Goal: Task Accomplishment & Management: Manage account settings

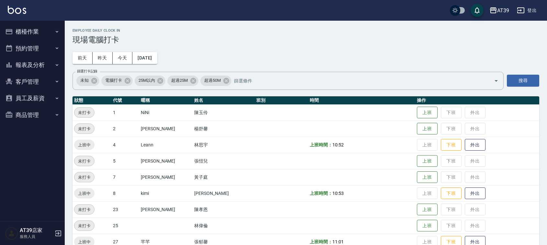
click at [25, 31] on button "櫃檯作業" at bounding box center [33, 31] width 60 height 17
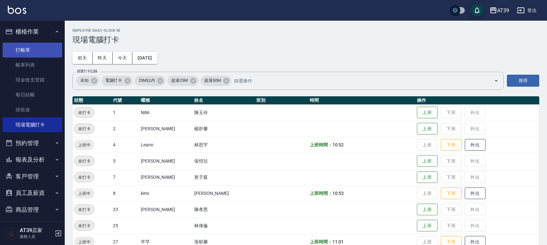
click at [25, 49] on link "打帳單" at bounding box center [33, 50] width 60 height 15
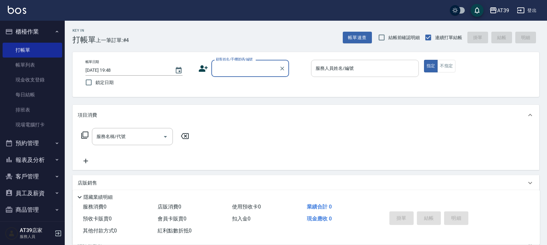
click at [336, 72] on input "服務人員姓名/編號" at bounding box center [365, 68] width 102 height 11
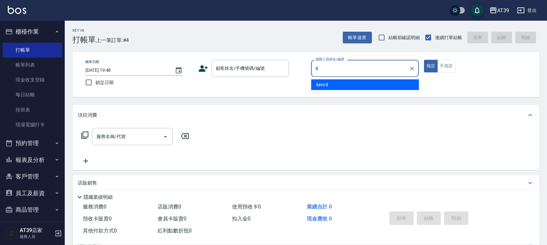
click at [340, 92] on ul "kimi -8" at bounding box center [365, 85] width 108 height 16
click at [332, 85] on div "kimi -8" at bounding box center [365, 85] width 108 height 11
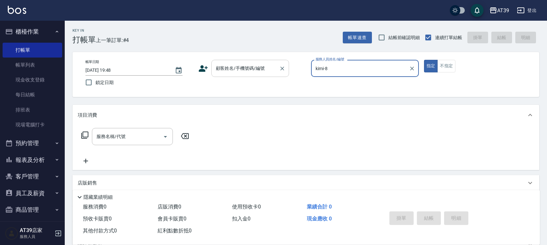
type input "kimi-8"
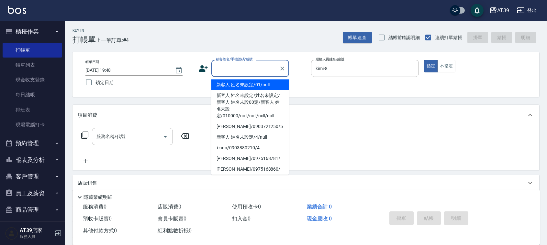
click at [248, 68] on input "顧客姓名/手機號碼/編號" at bounding box center [245, 68] width 62 height 11
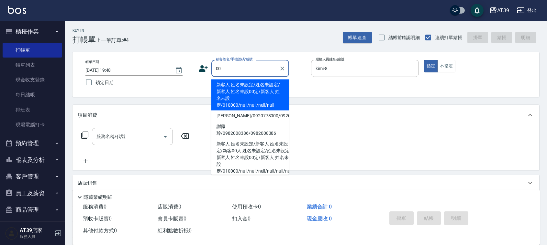
click at [219, 96] on li "新客人 姓名未設定/姓名未設定/新客人 姓名未設00定/新客人 姓名未設定/010000/null/null/null/null" at bounding box center [250, 95] width 78 height 31
type input "新客人 姓名未設定/姓名未設定/新客人 姓名未設00定/新客人 姓名未設定/010000/null/null/null/null"
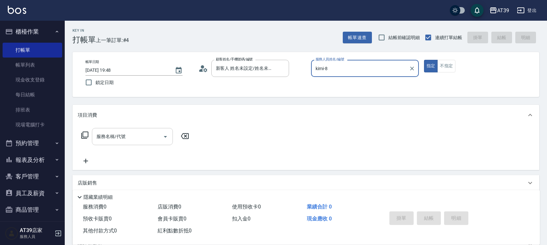
click at [133, 138] on input "服務名稱/代號" at bounding box center [127, 136] width 65 height 11
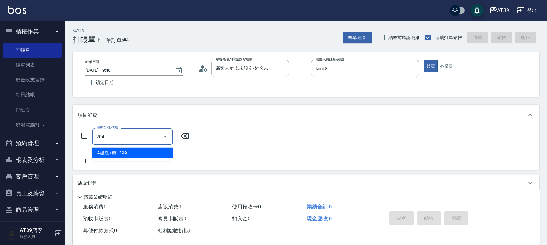
click at [144, 158] on span "A級洗+剪 - 399" at bounding box center [132, 153] width 81 height 11
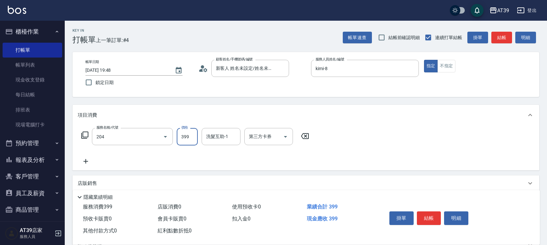
type input "A級洗+剪(204)"
click at [193, 142] on input "399" at bounding box center [187, 136] width 21 height 17
type input "500"
click at [504, 34] on button "結帳" at bounding box center [501, 38] width 21 height 12
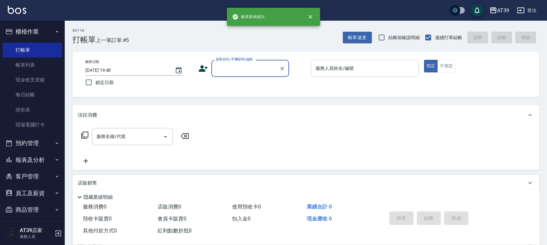
click at [352, 67] on div "服務人員姓名/編號 服務人員姓名/編號" at bounding box center [365, 68] width 108 height 17
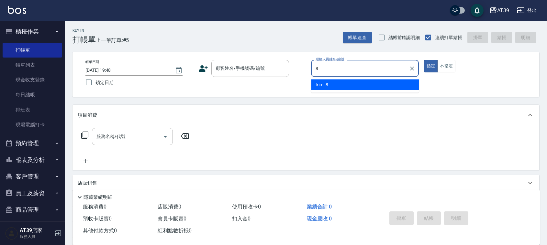
click at [347, 88] on div "kimi -8" at bounding box center [365, 85] width 108 height 11
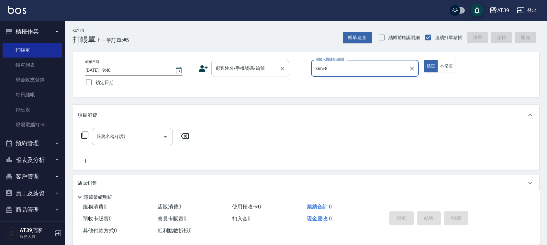
type input "kimi-8"
click at [271, 67] on input "顧客姓名/手機號碼/編號" at bounding box center [245, 68] width 62 height 11
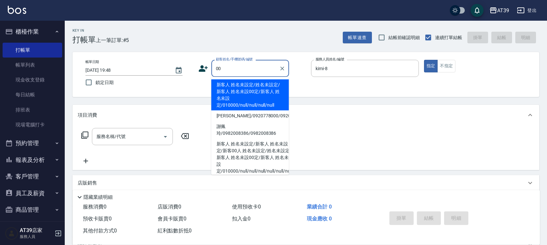
click at [237, 88] on li "新客人 姓名未設定/姓名未設定/新客人 姓名未設00定/新客人 姓名未設定/010000/null/null/null/null" at bounding box center [250, 95] width 78 height 31
type input "新客人 姓名未設定/姓名未設定/新客人 姓名未設00定/新客人 姓名未設定/010000/null/null/null/null"
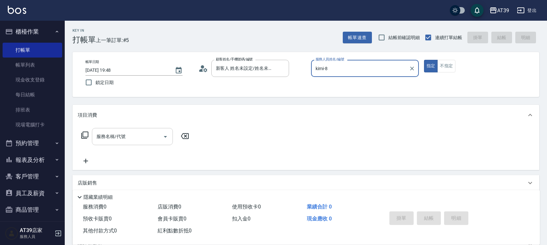
click at [129, 139] on input "服務名稱/代號" at bounding box center [127, 136] width 65 height 11
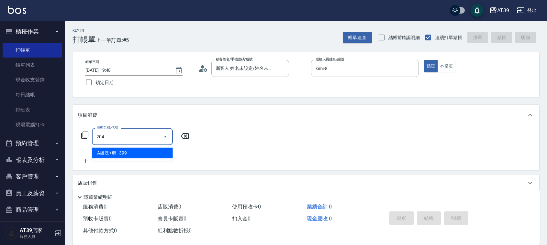
click at [131, 154] on span "A級洗+剪 - 399" at bounding box center [132, 153] width 81 height 11
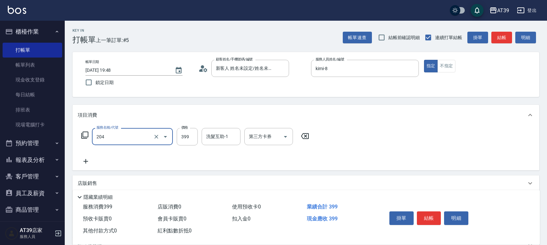
click at [170, 136] on button "Open" at bounding box center [165, 137] width 10 height 10
click at [185, 132] on input "399" at bounding box center [187, 136] width 21 height 17
type input "A級洗+剪(204)"
type input "500"
click at [510, 35] on button "結帳" at bounding box center [501, 38] width 21 height 12
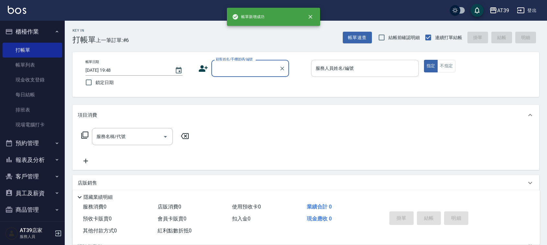
click at [352, 72] on input "服務人員姓名/編號" at bounding box center [365, 68] width 102 height 11
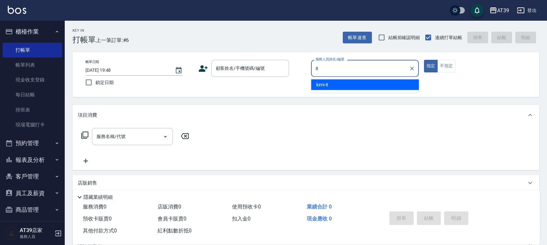
click at [343, 86] on div "kimi -8" at bounding box center [365, 85] width 108 height 11
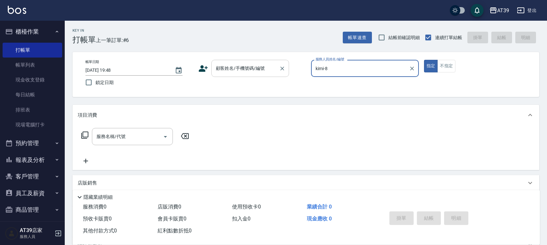
type input "kimi-8"
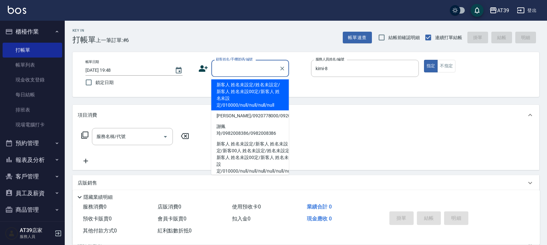
click at [250, 73] on input "顧客姓名/手機號碼/編號" at bounding box center [245, 68] width 62 height 11
click at [240, 87] on li "新客人 姓名未設定/姓名未設定/新客人 姓名未設00定/新客人 姓名未設定/010000/null/null/null/null" at bounding box center [250, 95] width 78 height 31
type input "新客人 姓名未設定/姓名未設定/新客人 姓名未設00定/新客人 姓名未設定/010000/null/null/null/null"
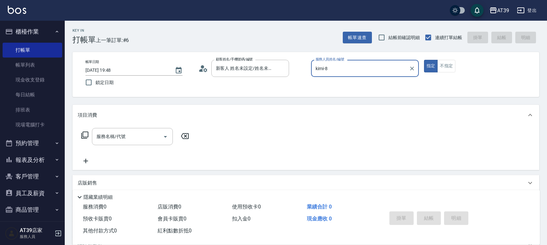
click at [83, 134] on icon at bounding box center [85, 135] width 8 height 8
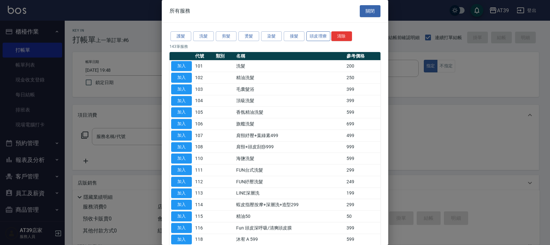
click at [321, 36] on button "頭皮理療" at bounding box center [318, 36] width 24 height 10
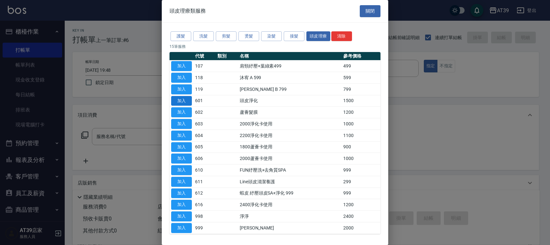
click at [186, 99] on button "加入" at bounding box center [181, 101] width 21 height 10
type input "頭皮淨化(601)"
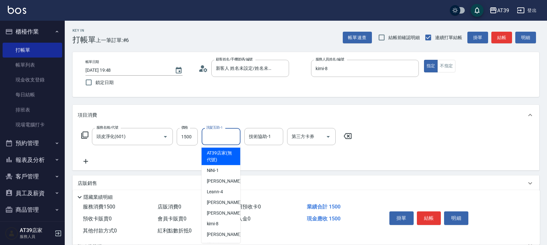
click at [217, 135] on div "洗髮互助-1 洗髮互助-1" at bounding box center [221, 136] width 39 height 17
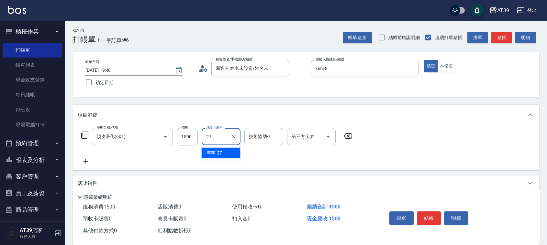
click at [211, 151] on span "芊芊 -27" at bounding box center [215, 153] width 16 height 7
type input "芊芊-27"
click at [260, 133] on div "技術協助-1 技術協助-1" at bounding box center [263, 136] width 39 height 17
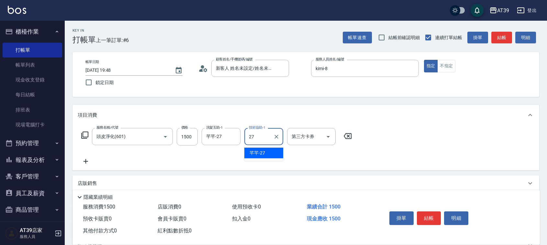
click at [260, 150] on span "芊芊 -27" at bounding box center [258, 153] width 16 height 7
type input "芊芊-27"
click at [499, 32] on button "結帳" at bounding box center [501, 38] width 21 height 12
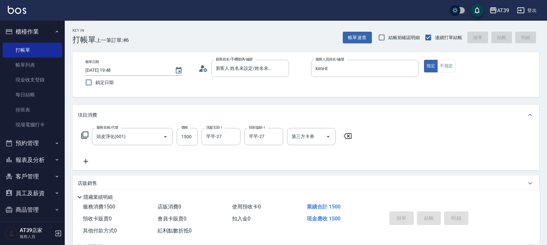
type input "[DATE] 19:49"
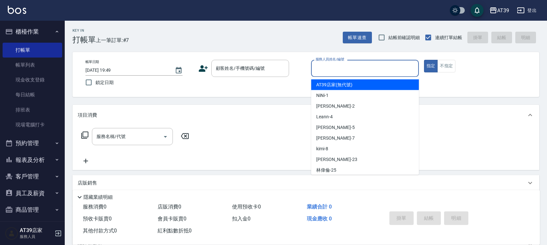
click at [359, 66] on input "服務人員姓名/編號" at bounding box center [365, 68] width 102 height 11
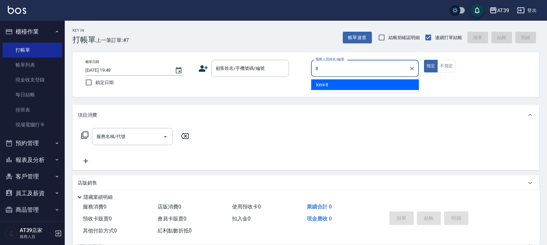
click at [354, 81] on div "kimi -8" at bounding box center [365, 85] width 108 height 11
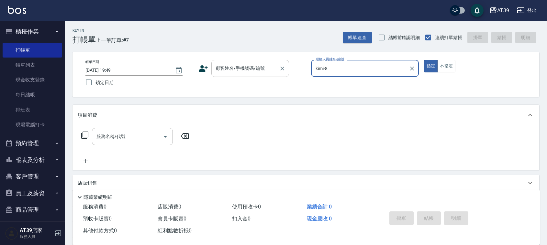
click at [260, 60] on div "顧客姓名/手機號碼/編號" at bounding box center [250, 68] width 78 height 17
type input "kimi-8"
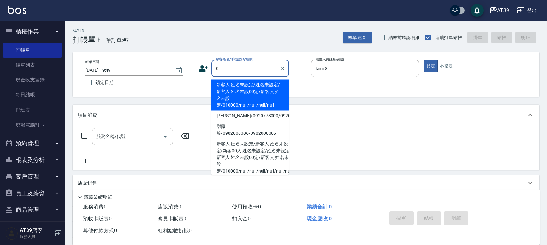
click at [234, 96] on li "新客人 姓名未設定/姓名未設定/新客人 姓名未設00定/新客人 姓名未設定/010000/null/null/null/null" at bounding box center [250, 95] width 78 height 31
type input "新客人 姓名未設定/姓名未設定/新客人 姓名未設00定/新客人 姓名未設定/010000/null/null/null/null"
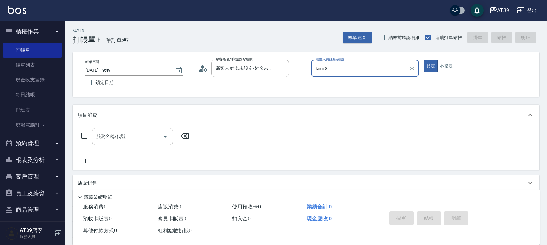
click at [83, 138] on icon at bounding box center [84, 135] width 7 height 7
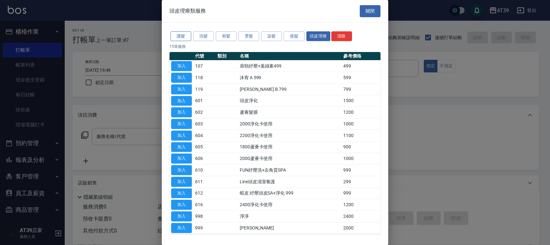
click at [181, 32] on button "護髮" at bounding box center [181, 36] width 21 height 10
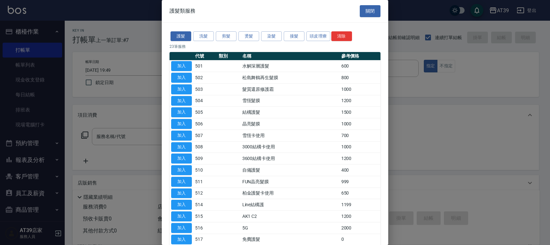
click at [184, 107] on td "加入" at bounding box center [182, 113] width 24 height 12
click at [183, 113] on button "加入" at bounding box center [181, 112] width 21 height 10
type input "結構護髮(505)"
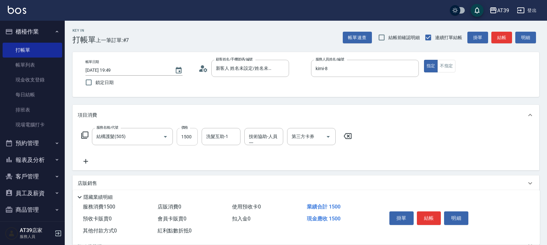
click at [180, 138] on input "1500" at bounding box center [187, 136] width 21 height 17
type input "999"
click at [509, 36] on button "結帳" at bounding box center [501, 38] width 21 height 12
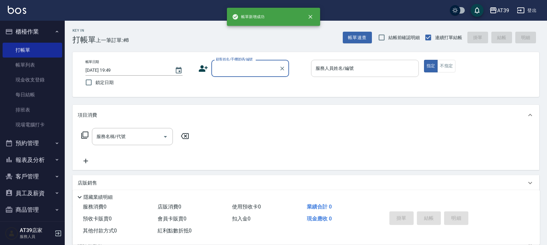
click at [360, 66] on input "服務人員姓名/編號" at bounding box center [365, 68] width 102 height 11
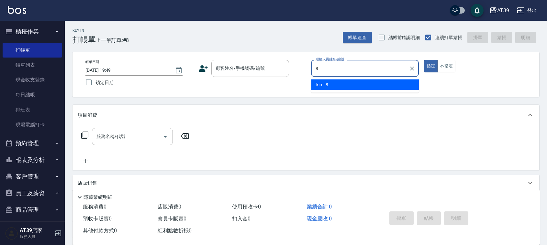
click at [345, 80] on div "kimi -8" at bounding box center [365, 85] width 108 height 11
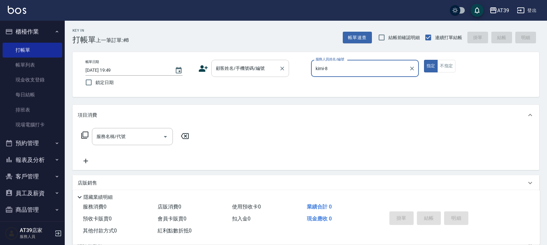
type input "kimi-8"
click at [252, 72] on input "顧客姓名/手機號碼/編號" at bounding box center [245, 68] width 62 height 11
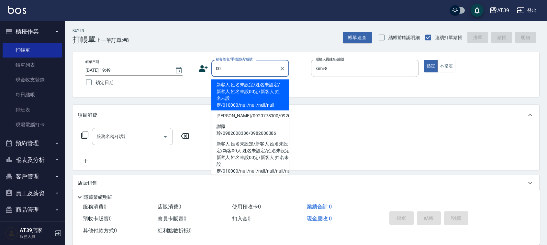
click at [235, 96] on li "新客人 姓名未設定/姓名未設定/新客人 姓名未設00定/新客人 姓名未設定/010000/null/null/null/null" at bounding box center [250, 95] width 78 height 31
type input "新客人 姓名未設定/姓名未設定/新客人 姓名未設00定/新客人 姓名未設定/010000/null/null/null/null"
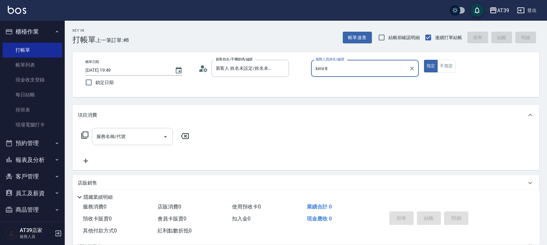
click at [148, 139] on input "服務名稱/代號" at bounding box center [127, 136] width 65 height 11
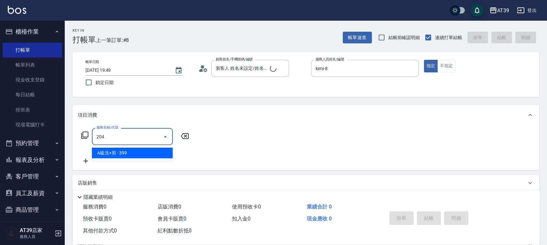
click at [158, 154] on span "A級洗+剪 - 399" at bounding box center [132, 153] width 81 height 11
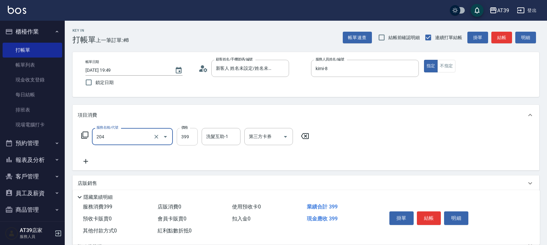
type input "A級洗+剪(204)"
click at [185, 141] on input "399" at bounding box center [187, 136] width 21 height 17
type input "400"
click at [496, 39] on button "結帳" at bounding box center [501, 38] width 21 height 12
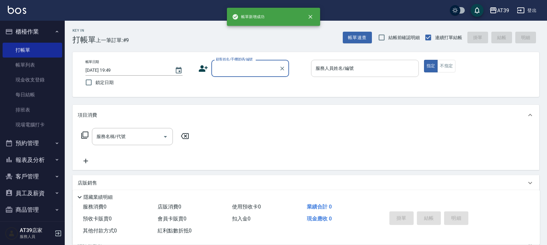
click at [334, 66] on div "服務人員姓名/編號 服務人員姓名/編號" at bounding box center [365, 68] width 108 height 17
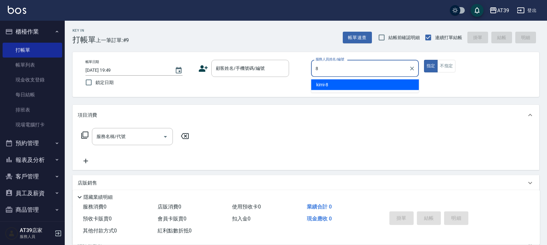
click at [327, 84] on span "kimi -8" at bounding box center [322, 85] width 12 height 7
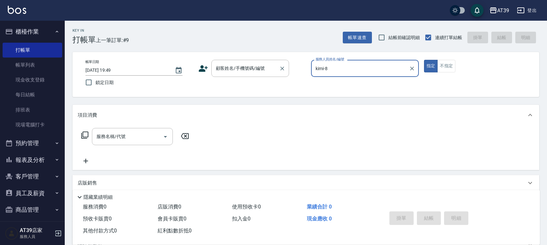
type input "kimi-8"
click at [246, 70] on div "顧客姓名/手機號碼/編號 顧客姓名/手機號碼/編號" at bounding box center [250, 68] width 78 height 17
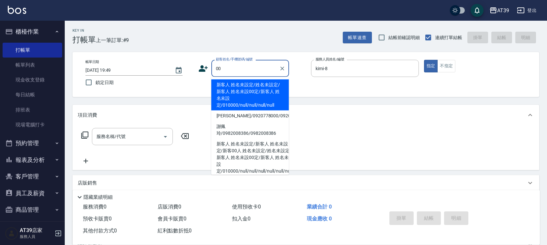
click at [236, 87] on li "新客人 姓名未設定/姓名未設定/新客人 姓名未設00定/新客人 姓名未設定/010000/null/null/null/null" at bounding box center [250, 95] width 78 height 31
type input "新客人 姓名未設定/姓名未設定/新客人 姓名未設00定/新客人 姓名未設定/010000/null/null/null/null"
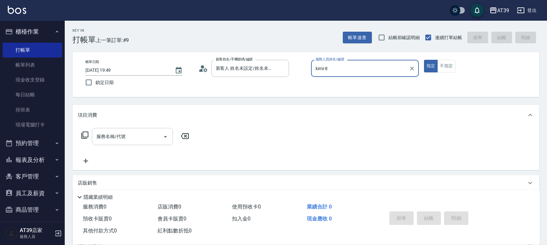
click at [151, 132] on input "服務名稱/代號" at bounding box center [127, 136] width 65 height 11
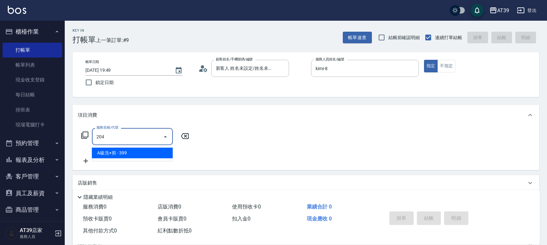
click at [151, 154] on span "A級洗+剪 - 399" at bounding box center [132, 153] width 81 height 11
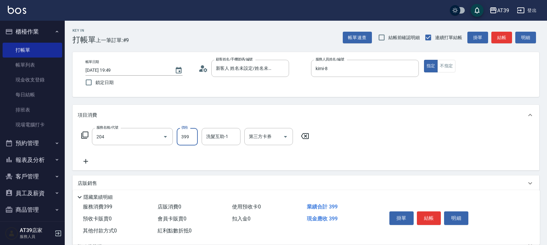
type input "A級洗+剪(204)"
click at [183, 138] on input "399" at bounding box center [187, 136] width 21 height 17
type input "500"
click at [223, 139] on input "洗髮互助-1" at bounding box center [221, 136] width 33 height 11
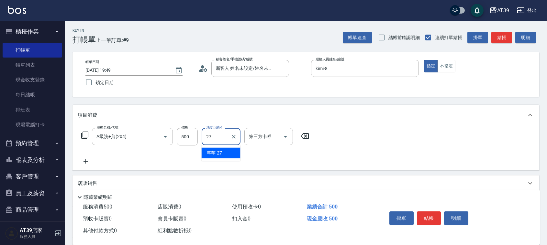
type input "27"
click at [231, 162] on div "服務名稱/代號 A級洗+剪(204) 服務名稱/代號 價格 500 價格 洗髮互助-1 洗髮互助-1 第三方卡券 第三方卡券" at bounding box center [195, 146] width 235 height 37
click at [230, 138] on input "洗髮互助-1" at bounding box center [221, 136] width 33 height 11
click at [229, 155] on div "芊芊 -27" at bounding box center [221, 153] width 39 height 11
type input "芊芊-27"
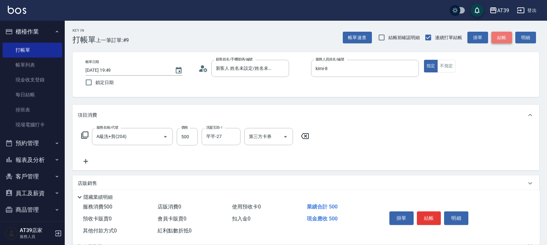
click at [506, 36] on button "結帳" at bounding box center [501, 38] width 21 height 12
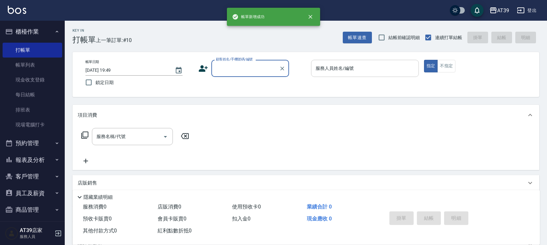
click at [361, 61] on div "服務人員姓名/編號" at bounding box center [365, 68] width 108 height 17
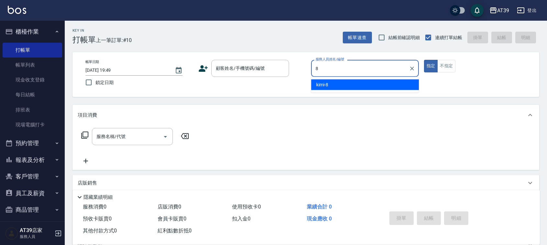
click at [345, 76] on div "8 服務人員姓名/編號" at bounding box center [365, 68] width 108 height 17
click at [335, 82] on div "kimi -8" at bounding box center [365, 85] width 108 height 11
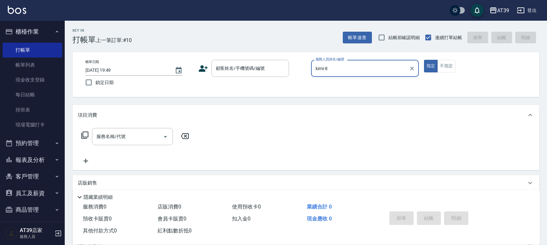
type input "kimi-8"
click at [221, 54] on div "帳單日期 [DATE] 19:49 鎖定日期 顧客姓名/手機號碼/編號 顧客姓名/手機號碼/編號 服務人員姓名/編號 kimi-8 服務人員姓名/編號 指定 …" at bounding box center [305, 74] width 467 height 45
drag, startPoint x: 232, startPoint y: 71, endPoint x: 233, endPoint y: 76, distance: 5.0
click at [233, 71] on input "顧客姓名/手機號碼/編號" at bounding box center [245, 68] width 62 height 11
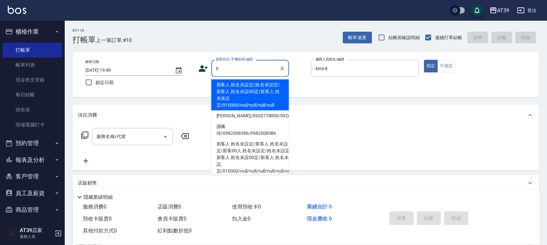
click at [230, 88] on li "新客人 姓名未設定/姓名未設定/新客人 姓名未設00定/新客人 姓名未設定/010000/null/null/null/null" at bounding box center [250, 95] width 78 height 31
type input "新客人 姓名未設定/姓名未設定/新客人 姓名未設00定/新客人 姓名未設定/010000/null/null/null/null"
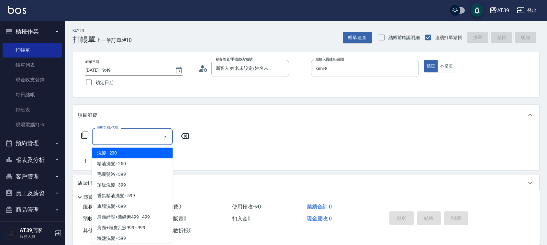
click at [141, 137] on input "服務名稱/代號" at bounding box center [127, 136] width 65 height 11
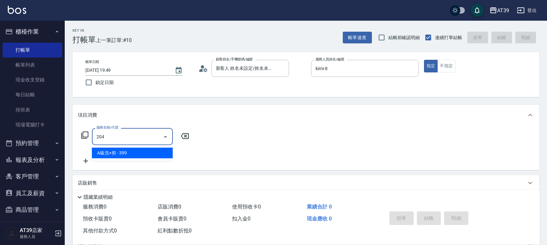
click at [147, 150] on span "A級洗+剪 - 399" at bounding box center [132, 153] width 81 height 11
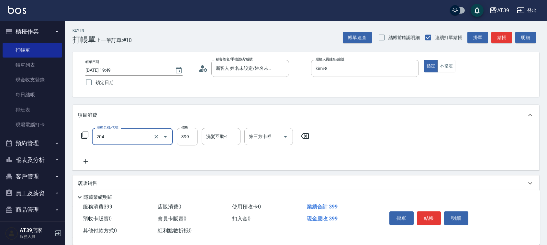
type input "A級洗+剪(204)"
click at [180, 138] on input "399" at bounding box center [187, 136] width 21 height 17
type input "500"
click at [219, 139] on input "洗髮互助-1" at bounding box center [221, 136] width 33 height 11
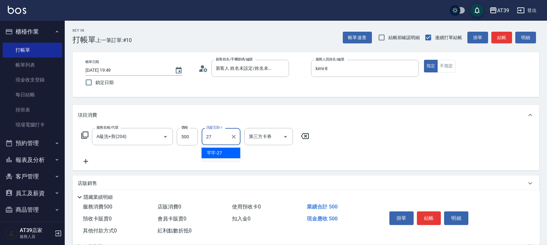
click at [219, 150] on span "芊芊 -27" at bounding box center [215, 153] width 16 height 7
type input "芊芊-27"
click at [502, 45] on div "Key In 打帳單 上一筆訂單:#10 帳單速查 結帳前確認明細 連續打單結帳 掛單 結帳 明細 帳單日期 [DATE] 19:49 鎖定日期 顧客姓名/手…" at bounding box center [306, 168] width 482 height 295
click at [502, 42] on button "結帳" at bounding box center [501, 38] width 21 height 12
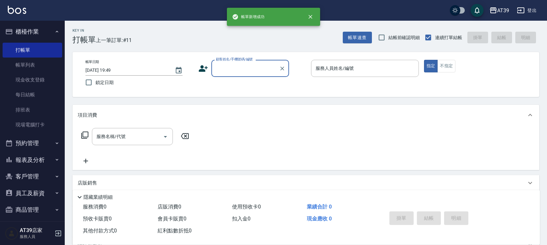
click at [377, 85] on div "帳單日期 [DATE] 19:49 鎖定日期 顧客姓名/手機號碼/編號 顧客姓名/手機號碼/編號 服務人員姓名/編號 服務人員姓名/編號 指定 不指定" at bounding box center [305, 74] width 451 height 29
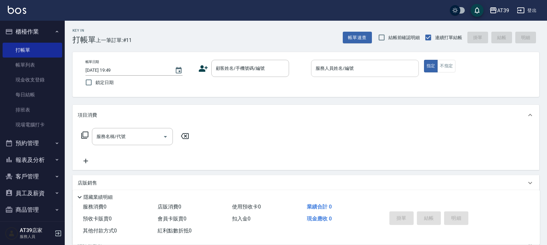
click at [384, 74] on div "服務人員姓名/編號" at bounding box center [365, 68] width 108 height 17
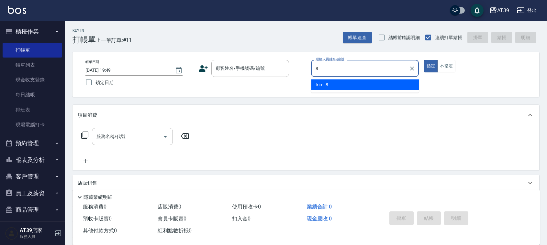
drag, startPoint x: 387, startPoint y: 85, endPoint x: 409, endPoint y: 77, distance: 24.2
click at [387, 86] on div "kimi -8" at bounding box center [365, 85] width 108 height 11
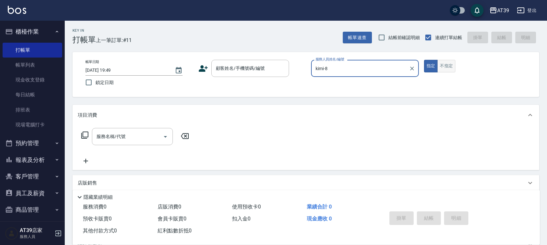
type input "kimi-8"
click at [451, 67] on button "不指定" at bounding box center [446, 66] width 18 height 13
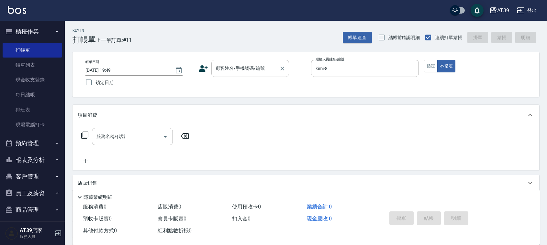
click at [252, 62] on div "顧客姓名/手機號碼/編號" at bounding box center [250, 68] width 78 height 17
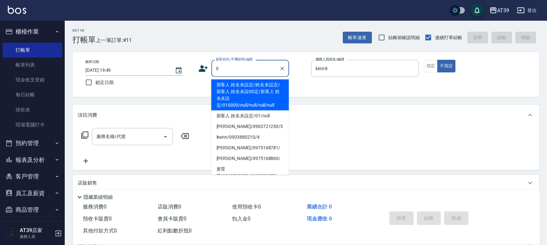
click at [239, 94] on li "新客人 姓名未設定/姓名未設定/新客人 姓名未設00定/新客人 姓名未設定/010000/null/null/null/null" at bounding box center [250, 95] width 78 height 31
type input "新客人 姓名未設定/姓名未設定/新客人 姓名未設00定/新客人 姓名未設定/010000/null/null/null/null"
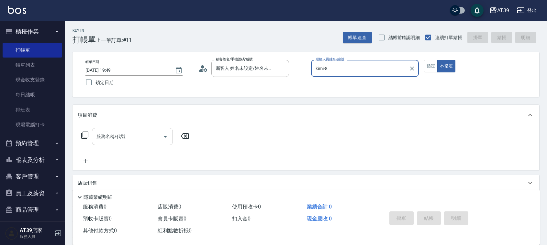
click at [124, 145] on div "服務名稱/代號" at bounding box center [132, 136] width 81 height 17
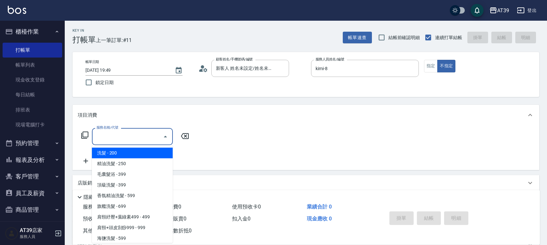
click at [125, 158] on span "洗髮 - 200" at bounding box center [132, 153] width 81 height 11
type input "洗髮(101)"
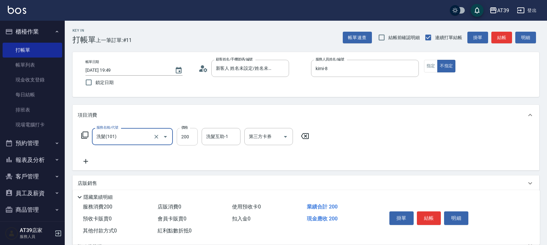
click at [186, 142] on input "200" at bounding box center [187, 136] width 21 height 17
type input "300"
click at [509, 32] on button "結帳" at bounding box center [501, 38] width 21 height 12
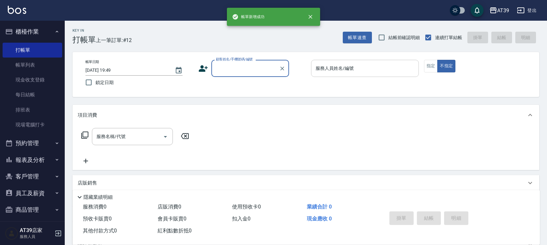
click at [343, 68] on div "服務人員姓名/編號 服務人員姓名/編號" at bounding box center [365, 68] width 108 height 17
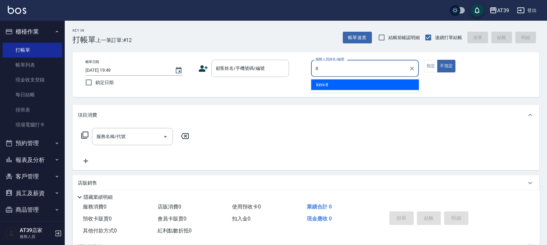
click at [364, 84] on div "kimi -8" at bounding box center [365, 85] width 108 height 11
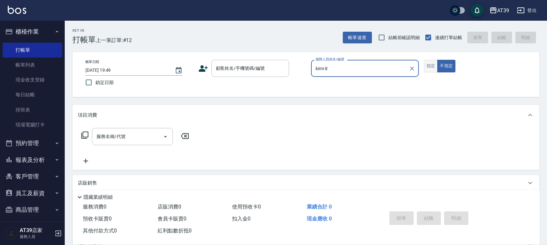
type input "kimi-8"
click at [434, 66] on button "指定" at bounding box center [431, 66] width 14 height 13
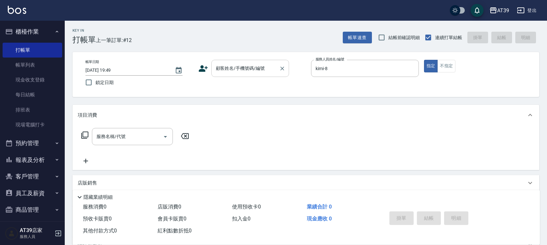
click at [261, 64] on input "顧客姓名/手機號碼/編號" at bounding box center [245, 68] width 62 height 11
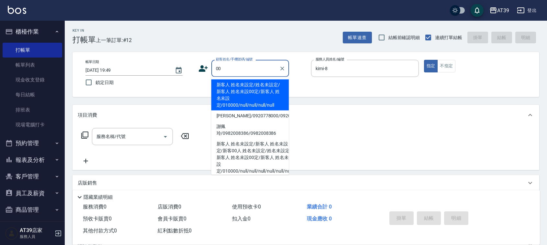
click at [244, 95] on li "新客人 姓名未設定/姓名未設定/新客人 姓名未設00定/新客人 姓名未設定/010000/null/null/null/null" at bounding box center [250, 95] width 78 height 31
type input "新客人 姓名未設定/姓名未設定/新客人 姓名未設00定/新客人 姓名未設定/010000/null/null/null/null"
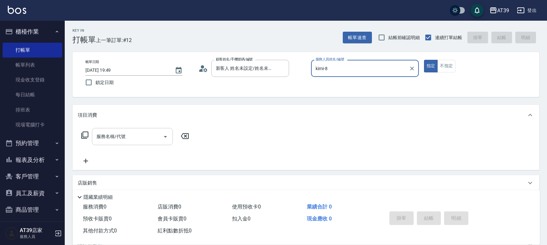
click at [135, 135] on input "服務名稱/代號" at bounding box center [127, 136] width 65 height 11
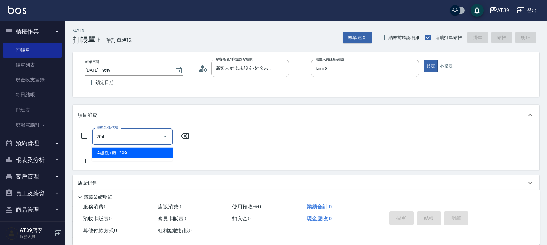
click at [143, 150] on span "A級洗+剪 - 399" at bounding box center [132, 153] width 81 height 11
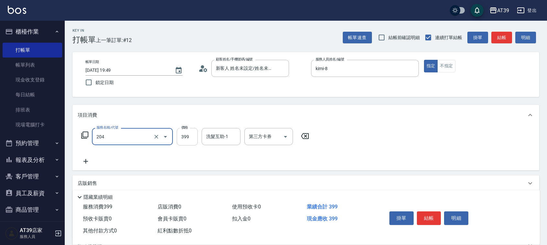
type input "A級洗+剪(204)"
click at [177, 139] on input "399" at bounding box center [187, 136] width 21 height 17
type input "500"
click at [496, 36] on button "結帳" at bounding box center [501, 38] width 21 height 12
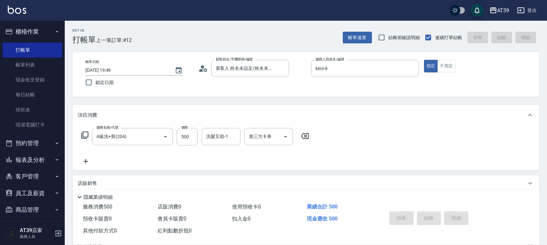
type input "[DATE] 19:50"
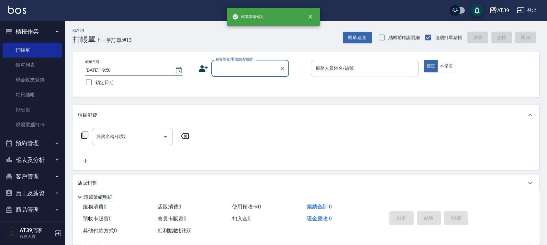
click at [353, 61] on div "服務人員姓名/編號" at bounding box center [365, 68] width 108 height 17
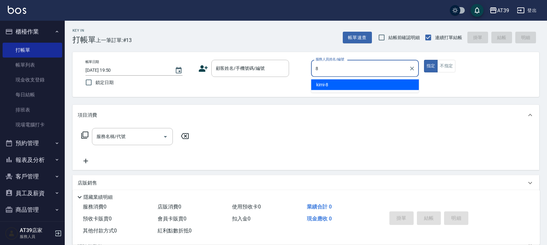
click at [347, 72] on input "8" at bounding box center [360, 68] width 92 height 11
click at [340, 80] on div "kimi -8" at bounding box center [365, 85] width 108 height 11
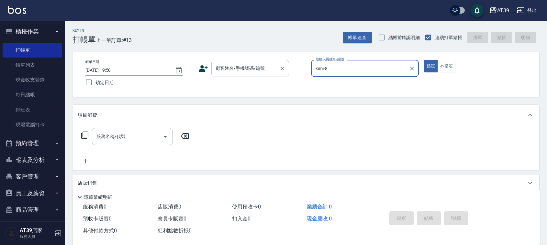
type input "kimi-8"
click at [259, 71] on input "顧客姓名/手機號碼/編號" at bounding box center [245, 68] width 62 height 11
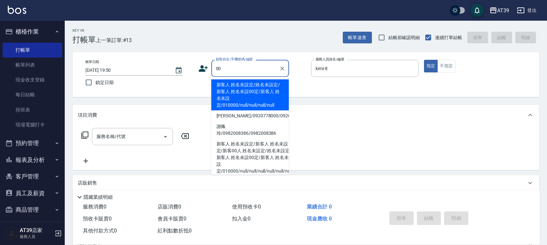
click at [228, 88] on li "新客人 姓名未設定/姓名未設定/新客人 姓名未設00定/新客人 姓名未設定/010000/null/null/null/null" at bounding box center [250, 95] width 78 height 31
type input "新客人 姓名未設定/姓名未設定/新客人 姓名未設00定/新客人 姓名未設定/010000/null/null/null/null"
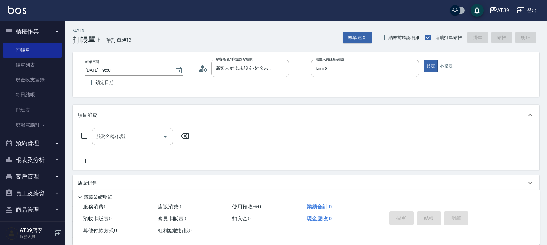
click at [131, 146] on div "服務名稱/代號 服務名稱/代號" at bounding box center [135, 146] width 115 height 37
click at [135, 138] on input "服務名稱/代號" at bounding box center [127, 136] width 65 height 11
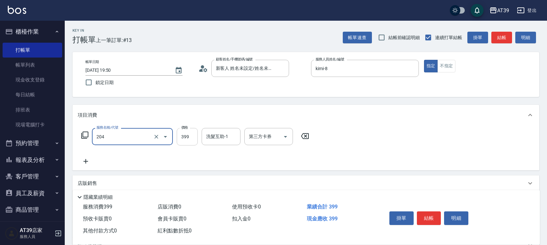
click at [182, 138] on input "399" at bounding box center [187, 136] width 21 height 17
type input "A級洗+剪(204)"
type input "500"
click at [502, 36] on button "結帳" at bounding box center [501, 38] width 21 height 12
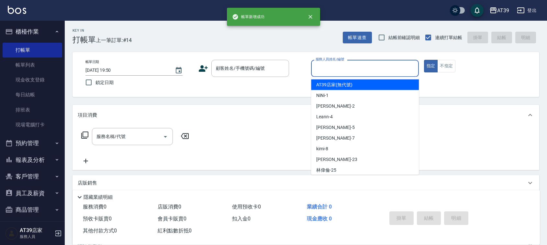
click at [334, 68] on input "服務人員姓名/編號" at bounding box center [365, 68] width 102 height 11
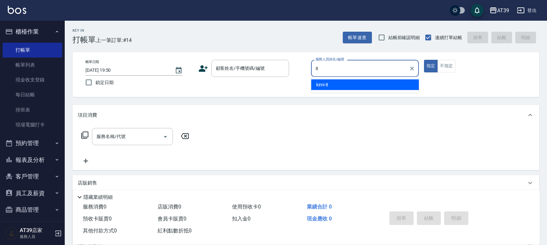
click at [332, 78] on ul "kimi -8" at bounding box center [365, 85] width 108 height 16
click at [329, 83] on div "kimi -8" at bounding box center [365, 85] width 108 height 11
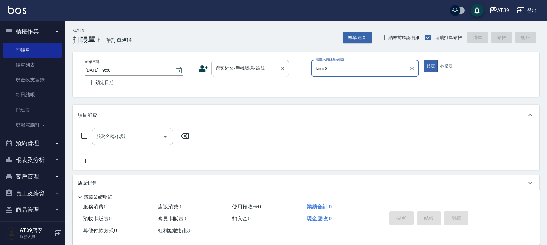
type input "kimi-8"
click at [237, 70] on div "顧客姓名/手機號碼/編號 顧客姓名/手機號碼/編號" at bounding box center [250, 68] width 78 height 17
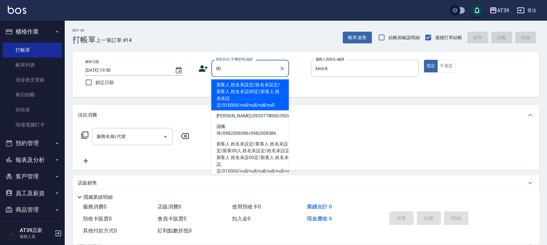
click at [230, 89] on li "新客人 姓名未設定/姓名未設定/新客人 姓名未設00定/新客人 姓名未設定/010000/null/null/null/null" at bounding box center [250, 95] width 78 height 31
type input "新客人 姓名未設定/姓名未設定/新客人 姓名未設00定/新客人 姓名未設定/010000/null/null/null/null"
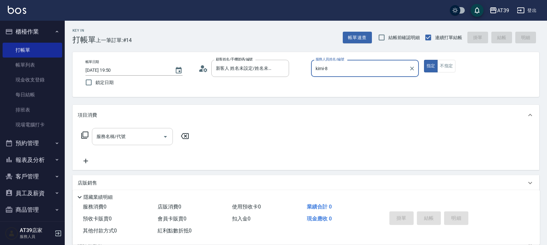
click at [146, 144] on div "服務名稱/代號" at bounding box center [132, 136] width 81 height 17
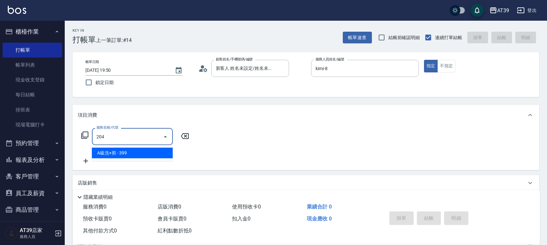
click at [153, 150] on span "A級洗+剪 - 399" at bounding box center [132, 153] width 81 height 11
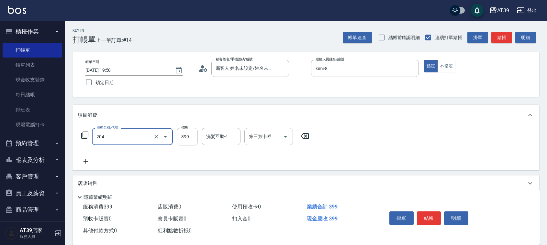
click at [185, 136] on input "399" at bounding box center [187, 136] width 21 height 17
type input "A級洗+剪(204)"
type input "400"
click at [502, 36] on button "結帳" at bounding box center [501, 38] width 21 height 12
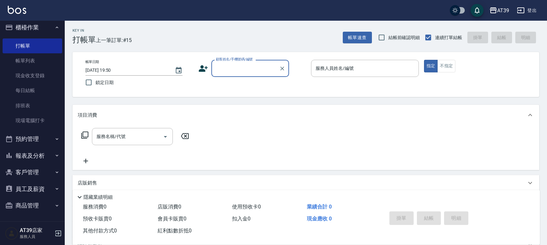
click at [20, 156] on button "報表及分析" at bounding box center [33, 156] width 60 height 17
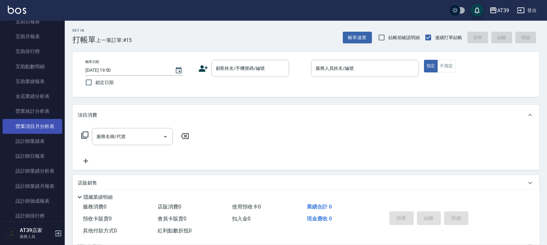
scroll to position [206, 0]
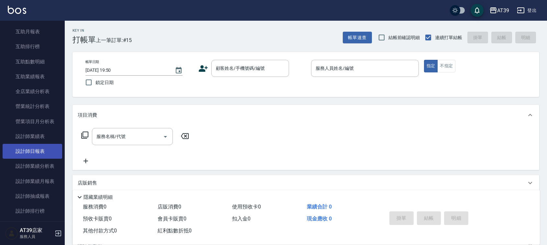
click at [38, 150] on link "設計師日報表" at bounding box center [33, 151] width 60 height 15
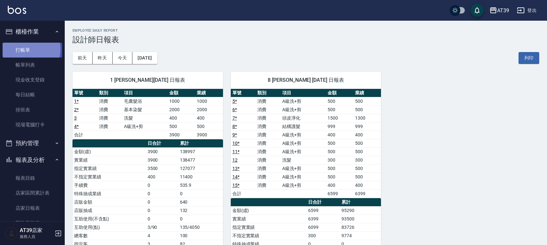
click at [29, 49] on link "打帳單" at bounding box center [33, 50] width 60 height 15
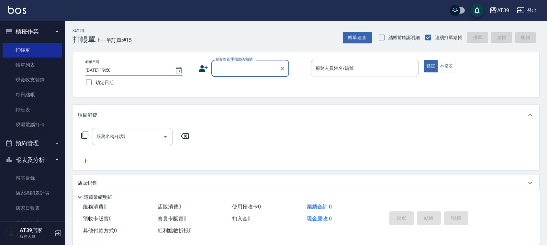
click at [232, 75] on div "顧客姓名/手機號碼/編號" at bounding box center [250, 68] width 78 height 17
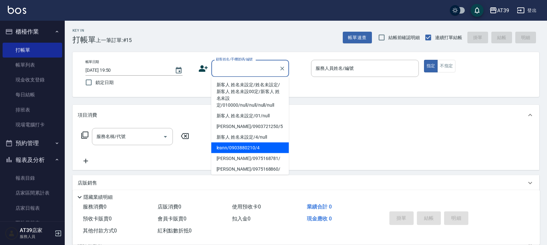
click at [259, 149] on li "leann/0903880210/4" at bounding box center [250, 148] width 78 height 11
type input "leann/0903880210/4"
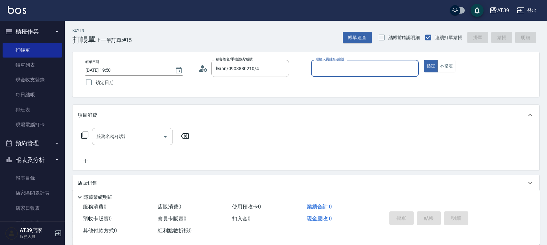
type input "Leann-4"
drag, startPoint x: 455, startPoint y: 54, endPoint x: 424, endPoint y: 107, distance: 61.8
click at [449, 73] on div "帳單日期 [DATE] 19:50 鎖定日期 顧客姓名/手機號碼/編號 leann/0903880210/4 顧客姓名/手機號碼/編號 服務人員姓名/編號 […" at bounding box center [305, 74] width 467 height 45
click at [444, 63] on button "不指定" at bounding box center [446, 66] width 18 height 13
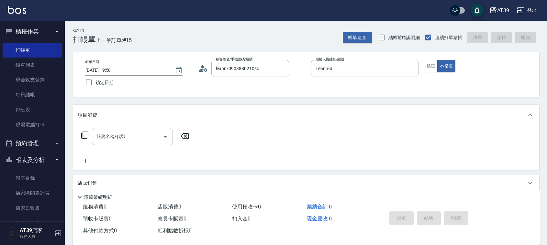
type button "false"
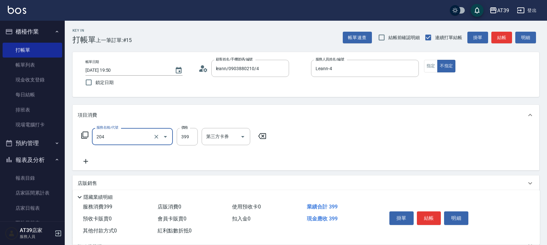
type input "A級洗+剪(204)"
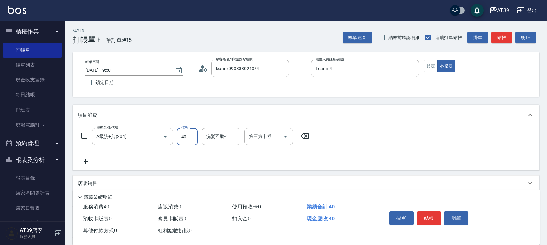
type input "400"
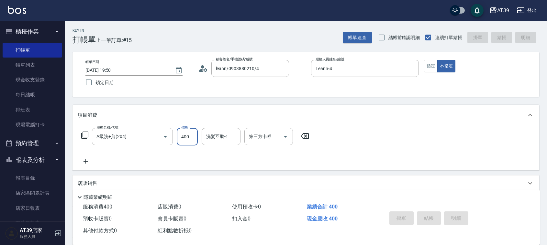
type input "[DATE] 19:52"
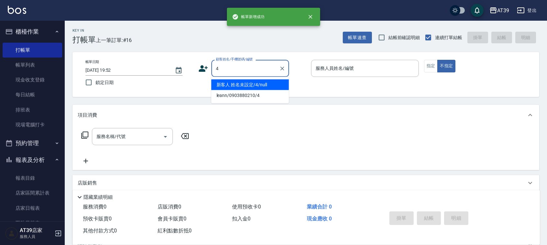
type input "新客人 姓名未設定/4/null"
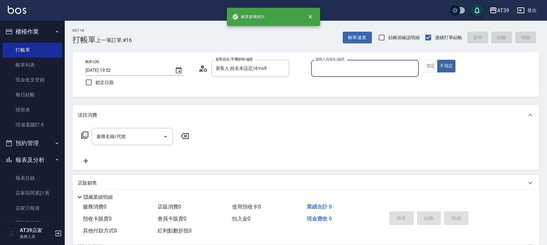
click at [437, 60] on button "不指定" at bounding box center [446, 66] width 18 height 13
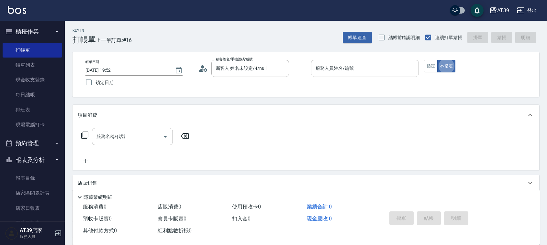
click at [352, 73] on input "服務人員姓名/編號" at bounding box center [365, 68] width 102 height 11
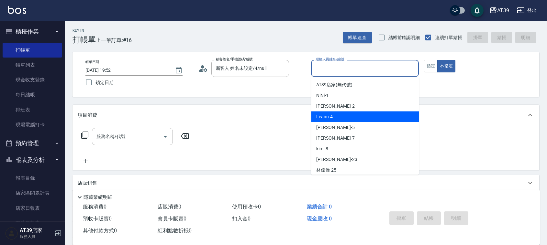
click at [347, 120] on div "Leann -4" at bounding box center [365, 117] width 108 height 11
type input "Leann-4"
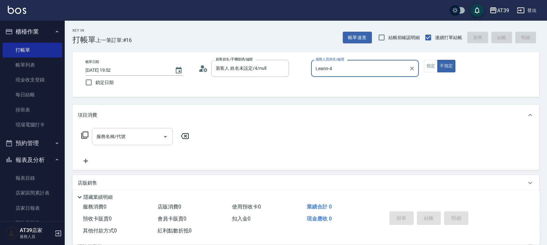
click at [126, 137] on input "服務名稱/代號" at bounding box center [127, 136] width 65 height 11
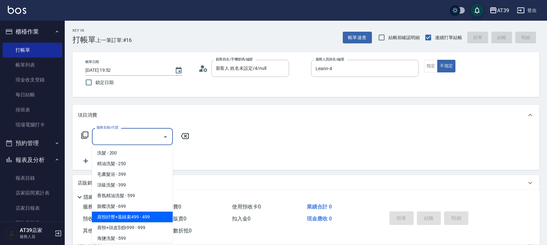
click at [148, 219] on span "肩頸紓壓+葉綠素499 - 499" at bounding box center [132, 217] width 81 height 11
type input "肩頸紓壓+葉綠素499(107)"
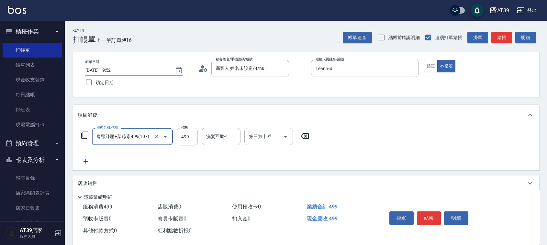
click at [187, 145] on input "499" at bounding box center [187, 136] width 21 height 17
type input "799"
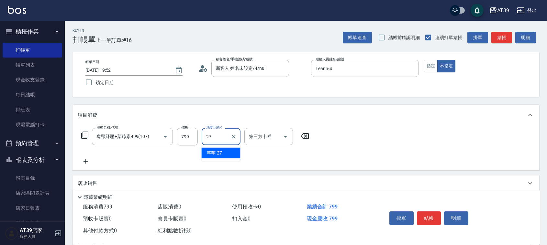
type input "芊芊-27"
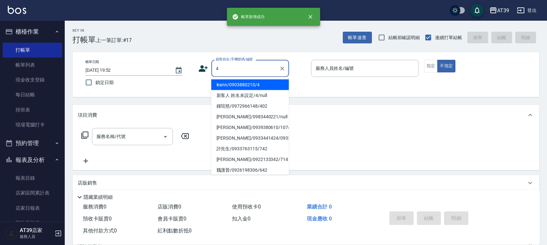
type input "leann/0903880210/4"
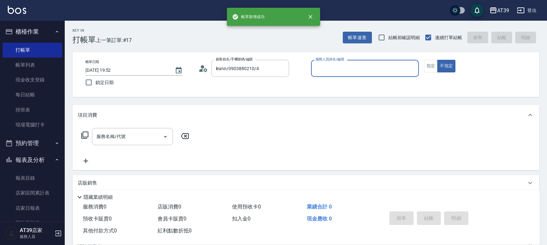
type input "Leann-4"
click at [437, 60] on button "不指定" at bounding box center [446, 66] width 18 height 13
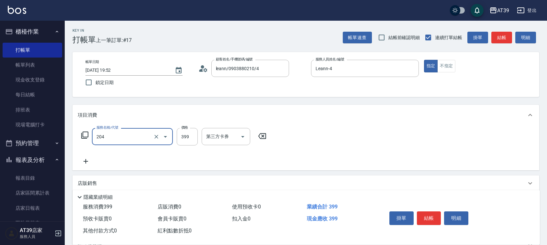
type input "A級洗+剪(204)"
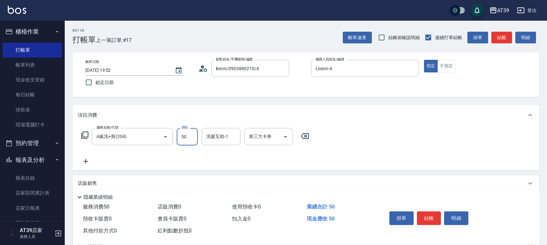
type input "500"
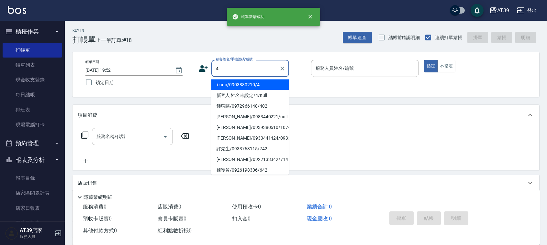
type input "leann/0903880210/4"
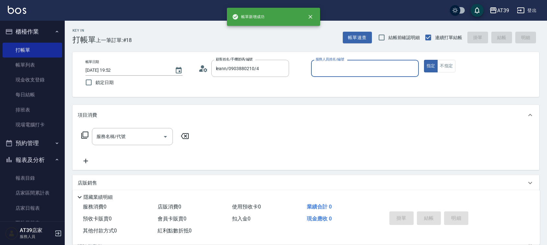
type input "Leann-4"
click at [424, 60] on button "指定" at bounding box center [431, 66] width 14 height 13
type button "true"
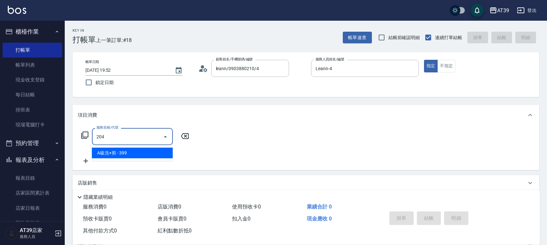
type input "A級洗+剪(204)"
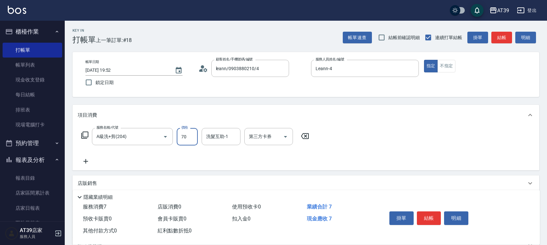
type input "700"
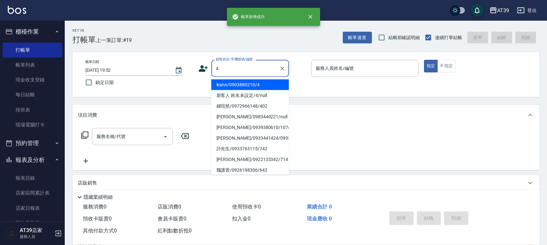
type input "leann/0903880210/4"
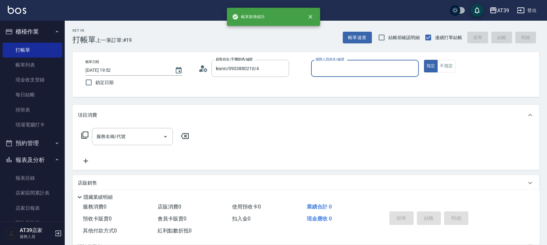
type input "Leann-4"
click at [424, 60] on button "指定" at bounding box center [431, 66] width 14 height 13
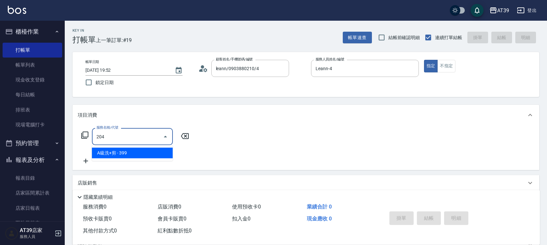
type input "A級洗+剪(204)"
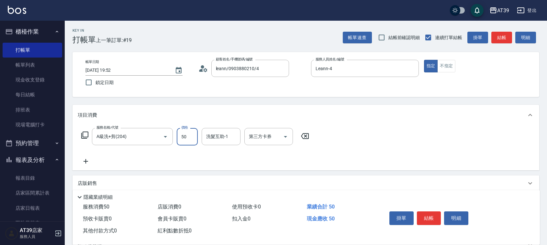
type input "500"
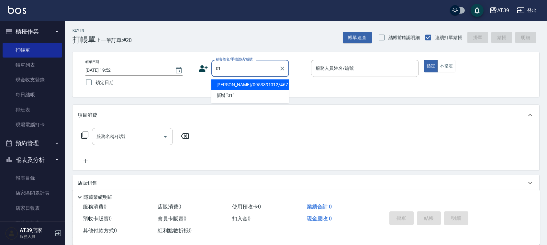
type input "[PERSON_NAME]/0953391012/467"
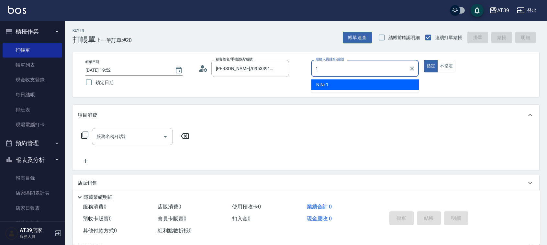
type input "NiNi-1"
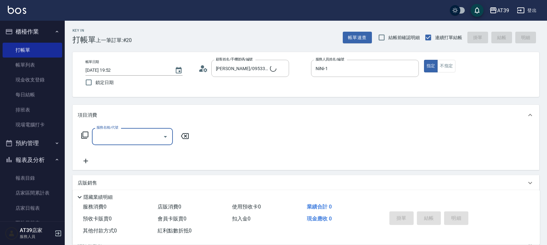
type input "新客人 姓名未設定/01/null"
click at [82, 139] on icon at bounding box center [84, 135] width 7 height 7
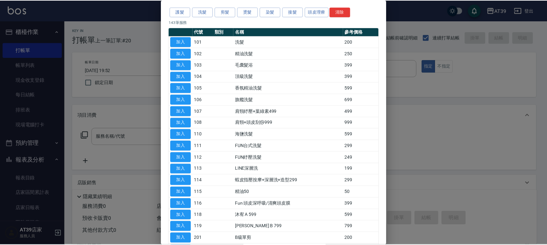
scroll to position [39, 0]
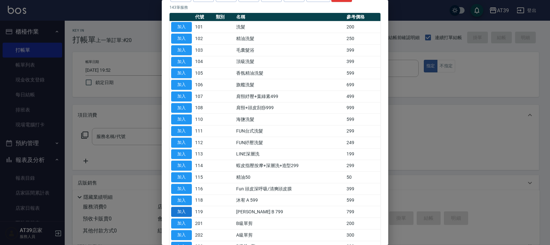
click at [185, 211] on button "加入" at bounding box center [181, 212] width 21 height 10
type input "[PERSON_NAME] B 799(119)"
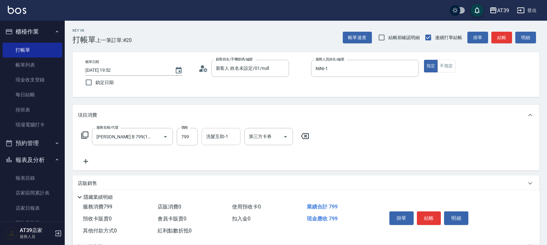
click at [218, 135] on div "洗髮互助-1 洗髮互助-1" at bounding box center [221, 136] width 39 height 17
type input "芊芊-27"
click at [444, 73] on div "帳單日期 [DATE] 19:52 鎖定日期 顧客姓名/手機號碼/編號 新客人 姓名未設定/01/null 顧客姓名/手機號碼/編號 服務人員姓名/編號 Ni…" at bounding box center [305, 74] width 451 height 29
click at [447, 68] on button "不指定" at bounding box center [446, 66] width 18 height 13
click at [85, 162] on icon at bounding box center [85, 161] width 5 height 5
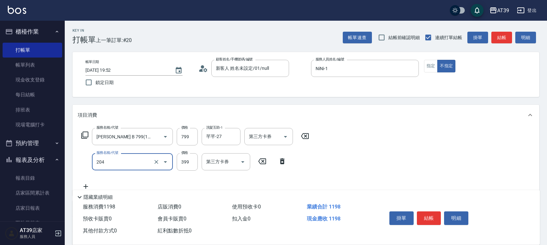
type input "A級洗+剪(204)"
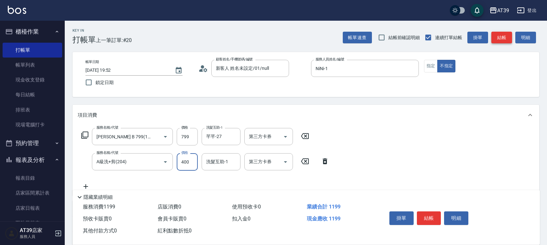
type input "400"
click at [498, 42] on button "結帳" at bounding box center [501, 38] width 21 height 12
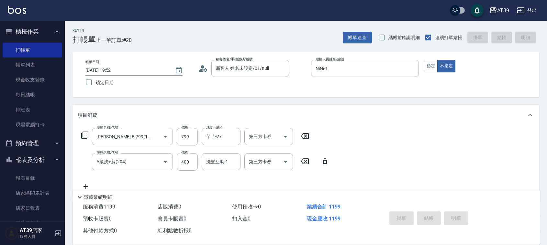
type input "[DATE] 19:54"
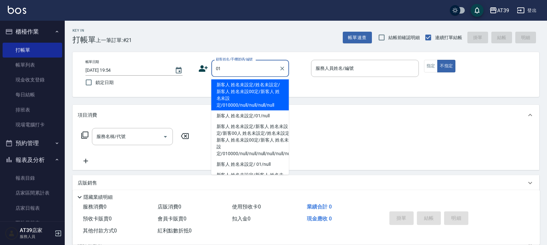
type input "新客人 姓名未設定/姓名未設定/新客人 姓名未設00定/新客人 姓名未設定/010000/null/null/null/null"
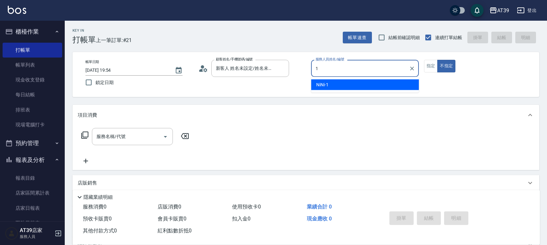
type input "NiNi-1"
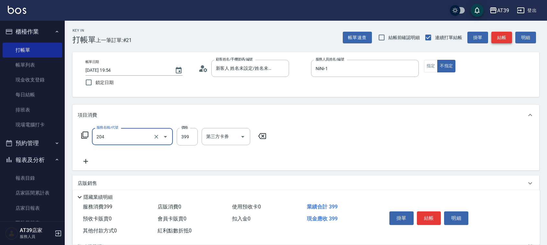
type input "A級洗+剪(204)"
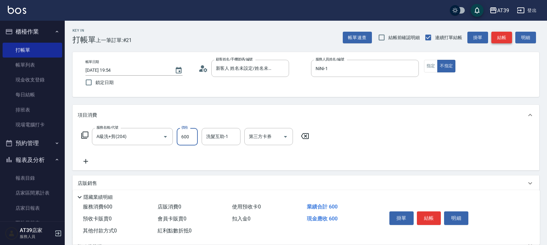
type input "600"
type input "芊芊-27"
click at [424, 69] on button "指定" at bounding box center [431, 66] width 14 height 13
click at [506, 42] on button "結帳" at bounding box center [501, 38] width 21 height 12
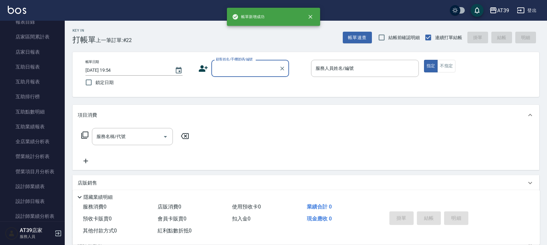
scroll to position [199, 0]
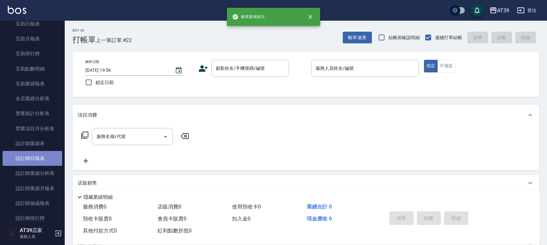
click at [38, 161] on link "設計師日報表" at bounding box center [33, 158] width 60 height 15
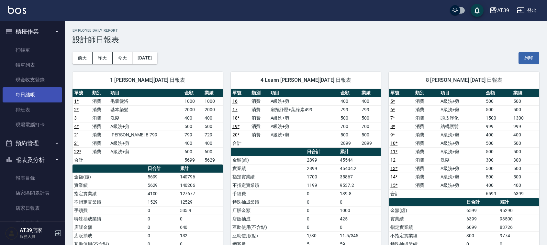
click at [38, 91] on link "每日結帳" at bounding box center [33, 94] width 60 height 15
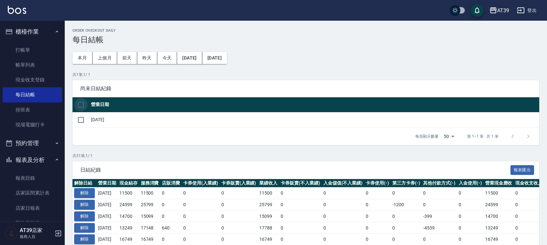
click at [85, 103] on input "checkbox" at bounding box center [81, 105] width 14 height 14
checkbox input "true"
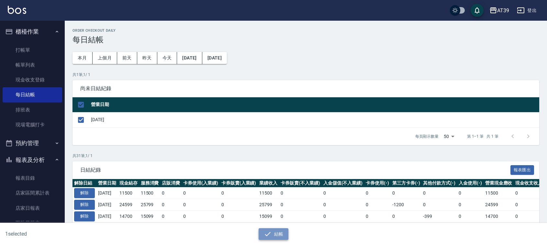
click at [277, 239] on button "結帳" at bounding box center [274, 234] width 30 height 12
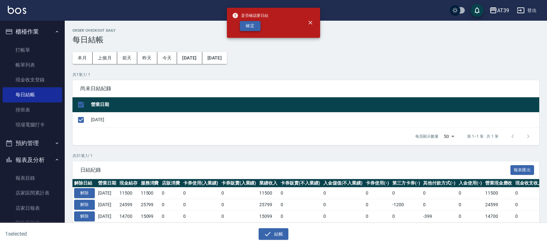
click at [245, 30] on button "確定" at bounding box center [250, 26] width 21 height 10
checkbox input "false"
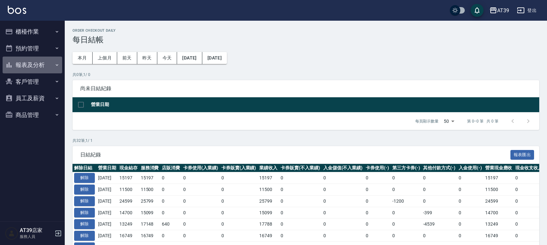
click at [19, 70] on button "報表及分析" at bounding box center [33, 65] width 60 height 17
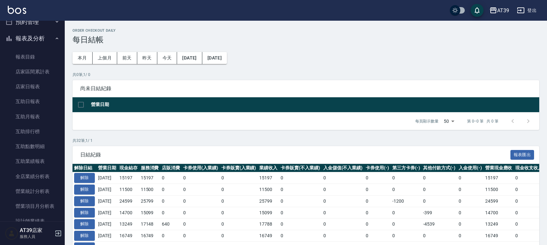
scroll to position [40, 0]
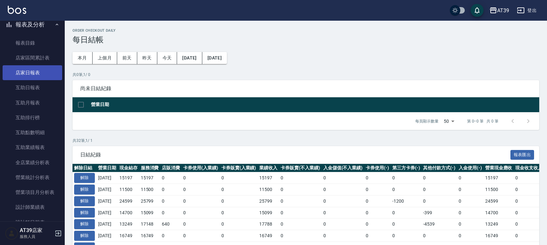
click at [20, 75] on link "店家日報表" at bounding box center [33, 72] width 60 height 15
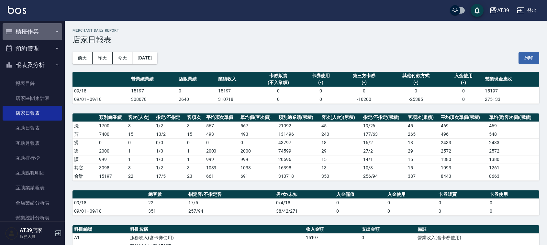
click at [37, 32] on button "櫃檯作業" at bounding box center [33, 31] width 60 height 17
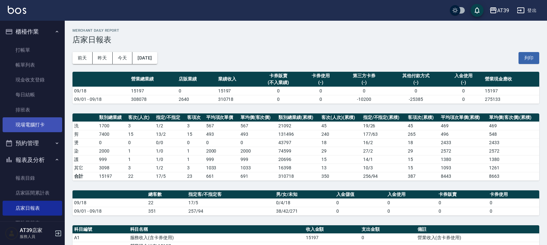
click at [30, 123] on link "現場電腦打卡" at bounding box center [33, 124] width 60 height 15
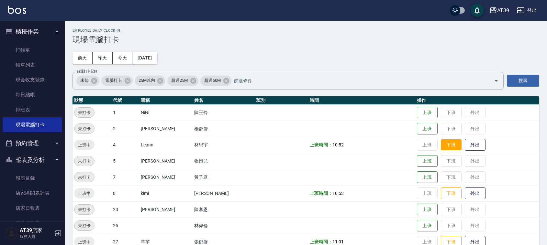
click at [446, 149] on button "下班" at bounding box center [451, 144] width 21 height 11
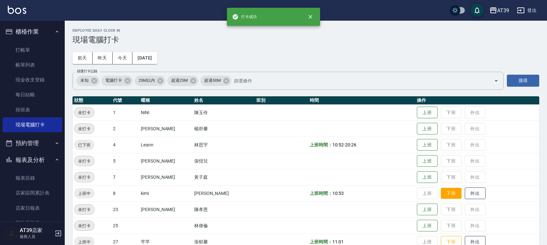
click at [446, 195] on button "下班" at bounding box center [451, 193] width 21 height 11
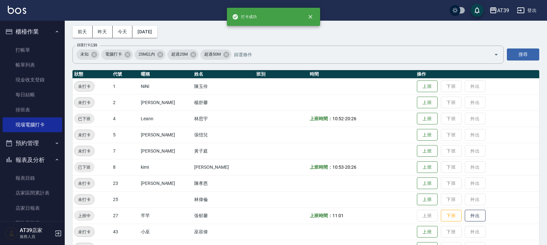
scroll to position [40, 0]
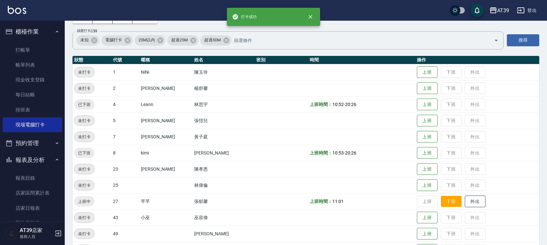
click at [441, 201] on button "下班" at bounding box center [451, 201] width 21 height 11
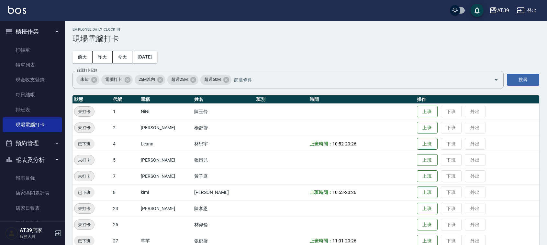
scroll to position [0, 0]
